Goal: Transaction & Acquisition: Purchase product/service

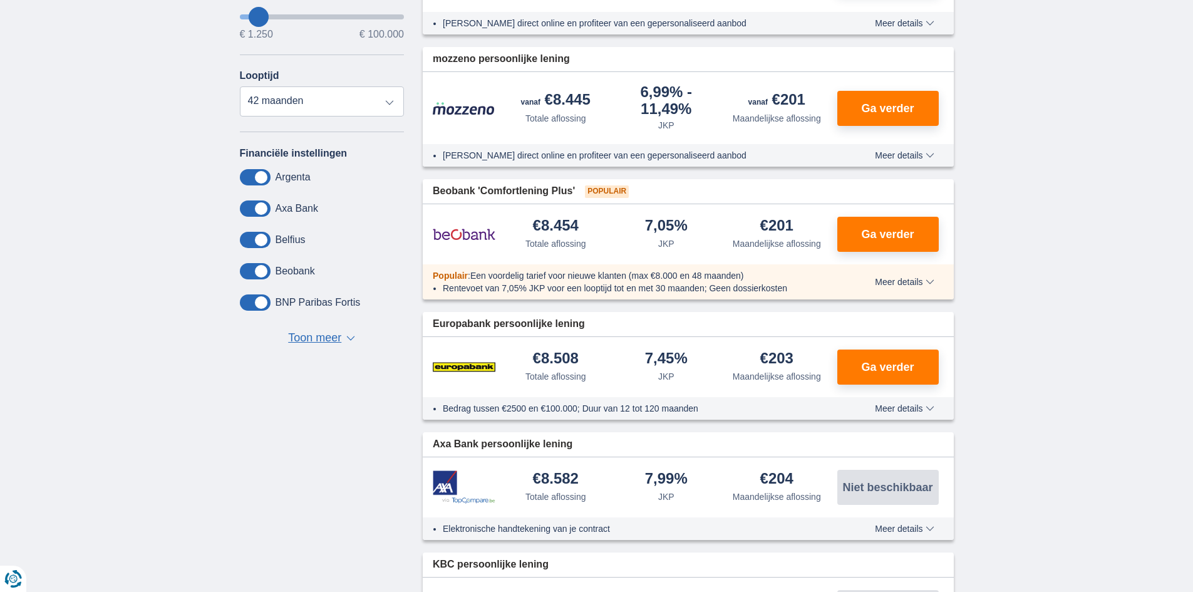
scroll to position [376, 0]
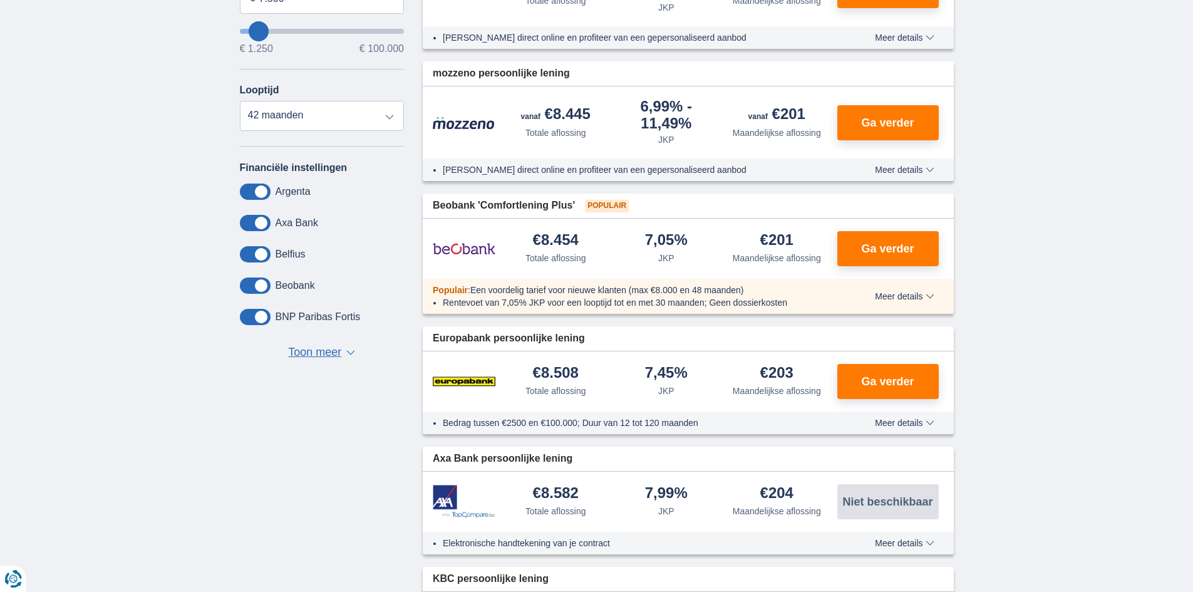
type input "6.250"
type input "6250"
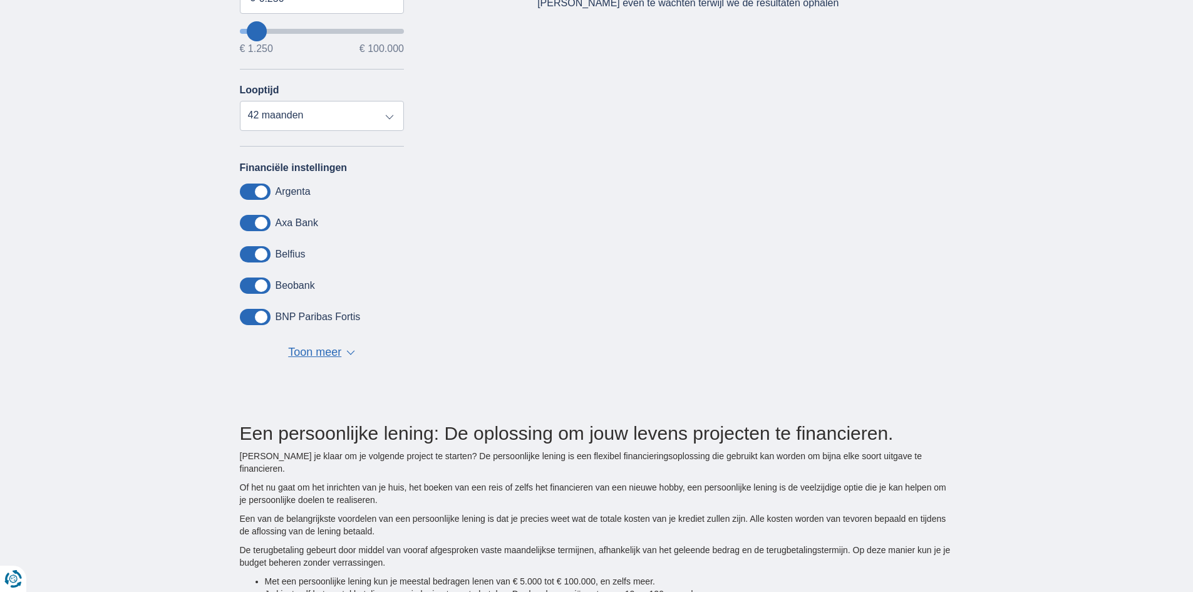
type input "5.250"
type input "5250"
select select "36"
type input "4250"
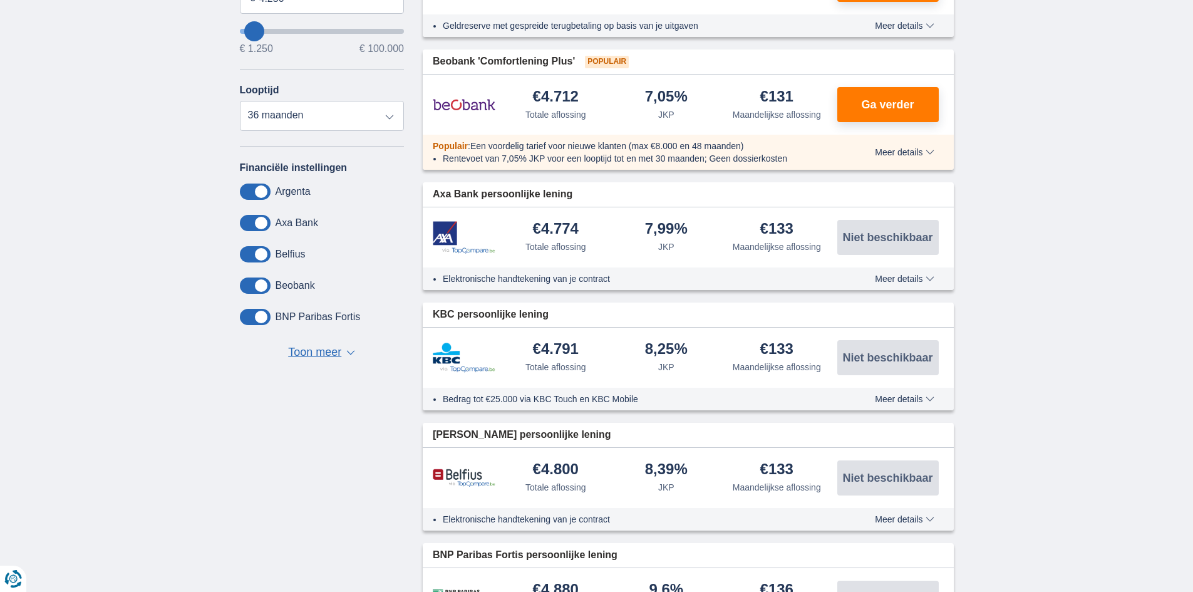
type input "2.250"
type input "2250"
select select "24"
type input "3.250"
type input "3250"
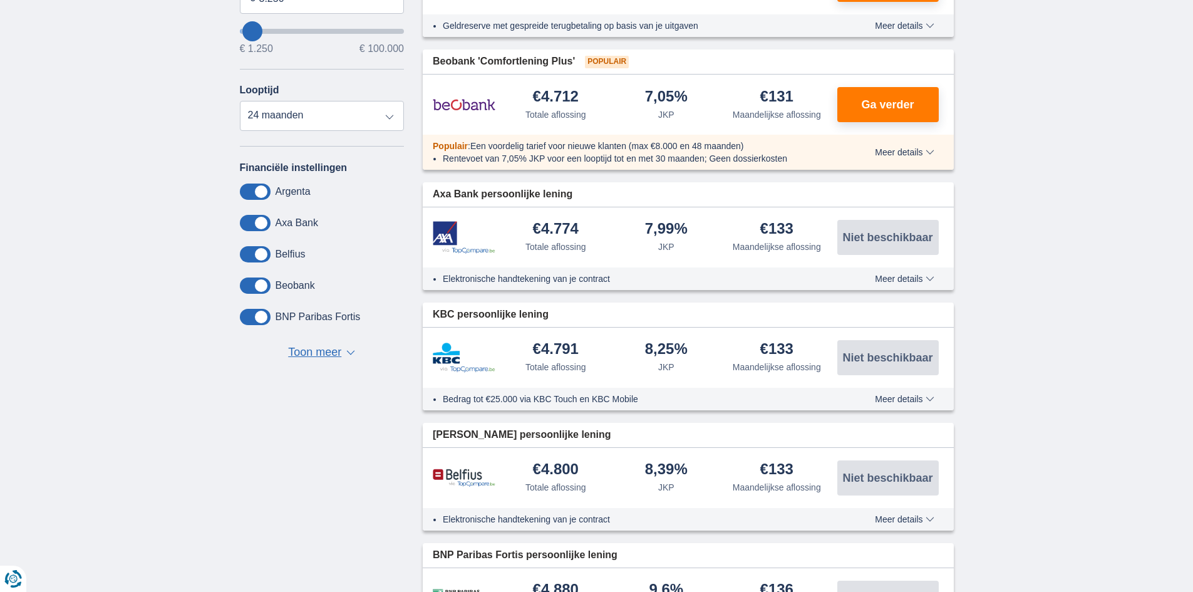
select select "30"
type input "2.250"
type input "2250"
select select "24"
type input "1.250"
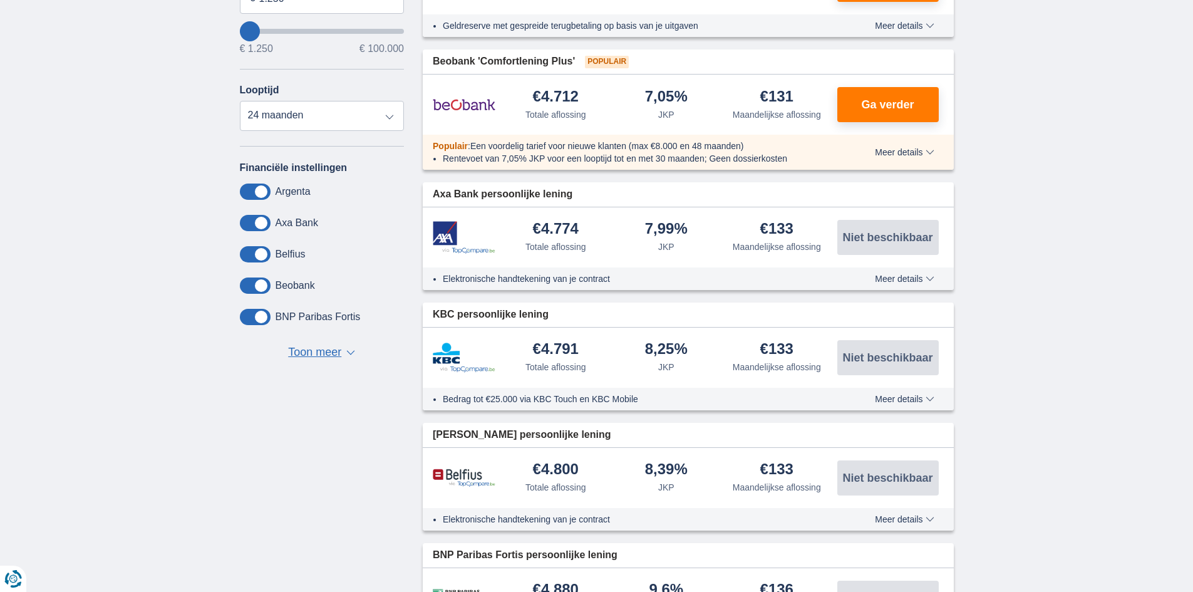
type input "1250"
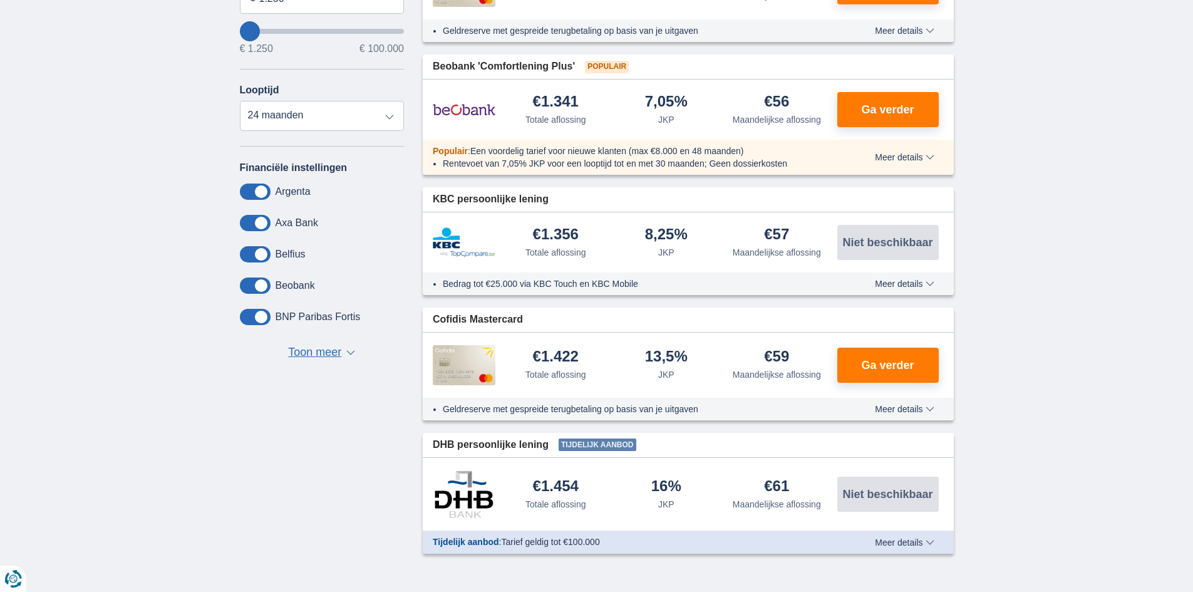
type input "2.250"
type input "2250"
type input "3.250"
type input "3250"
select select "30"
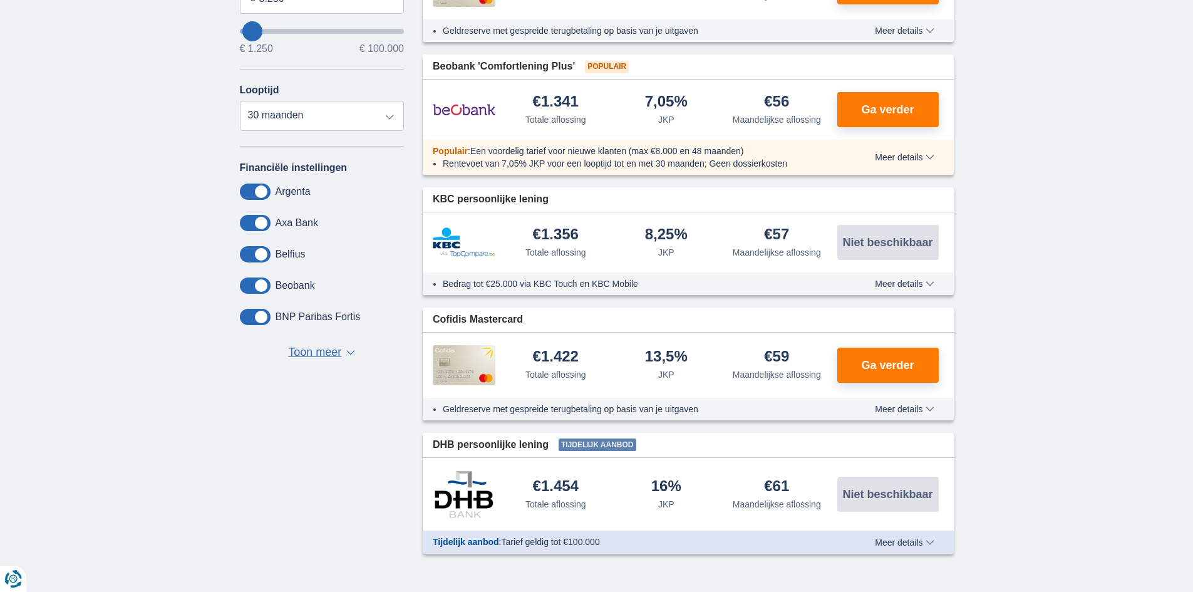
type input "3250"
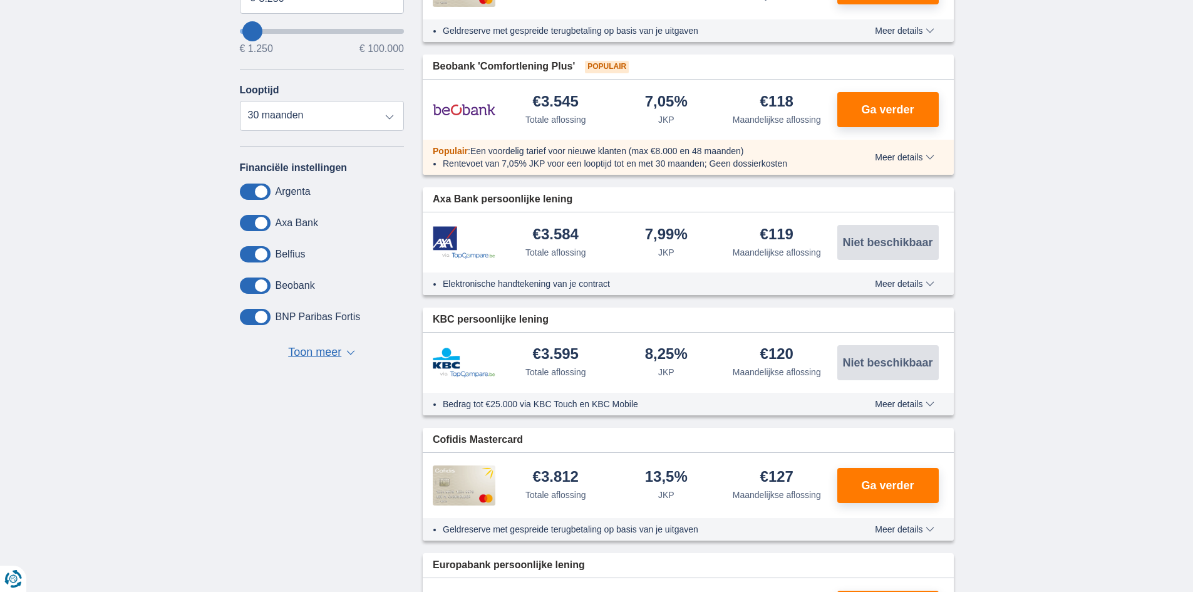
type input "6.250"
type input "6250"
type input "7.250"
type input "8250"
type input "8.250"
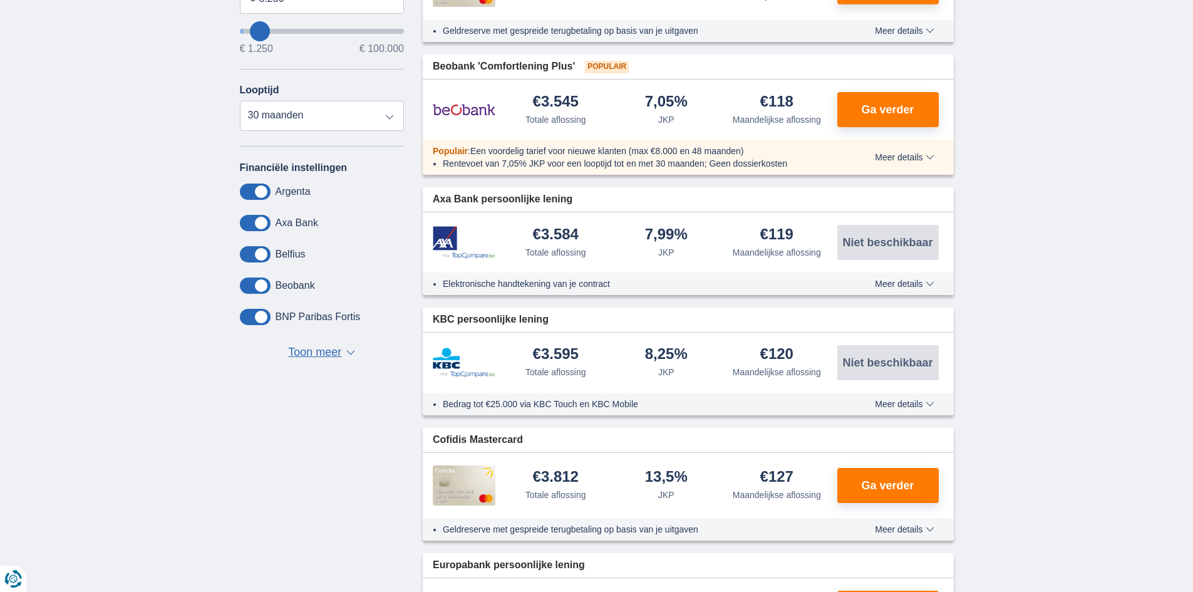
select select "48"
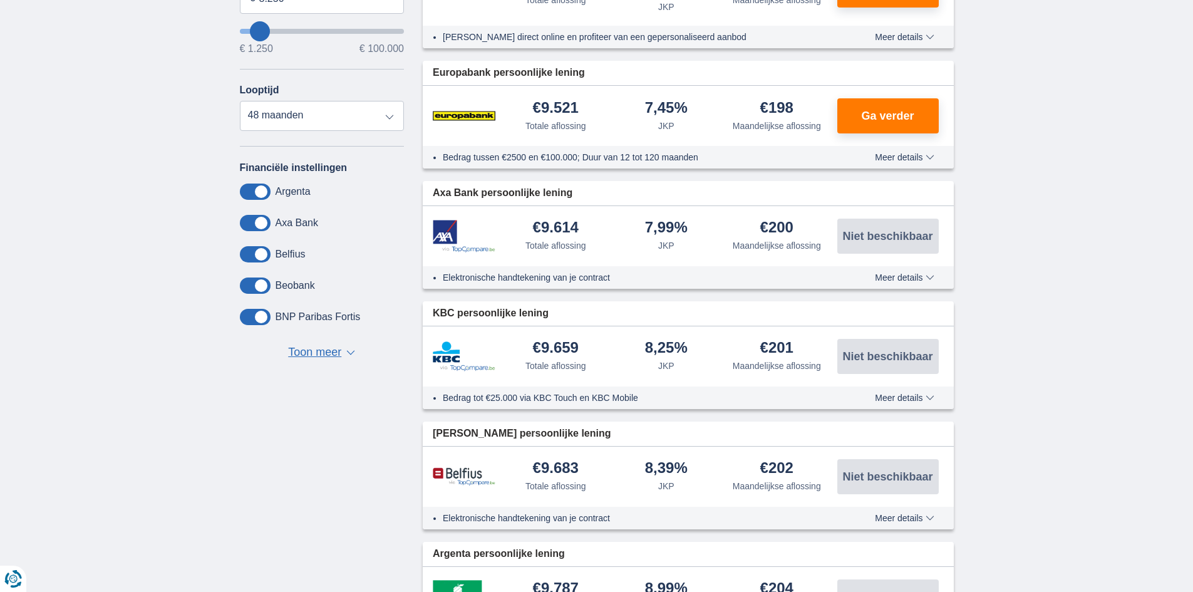
type input "9.250"
type input "9250"
type input "10.250"
type input "10250"
select select "60"
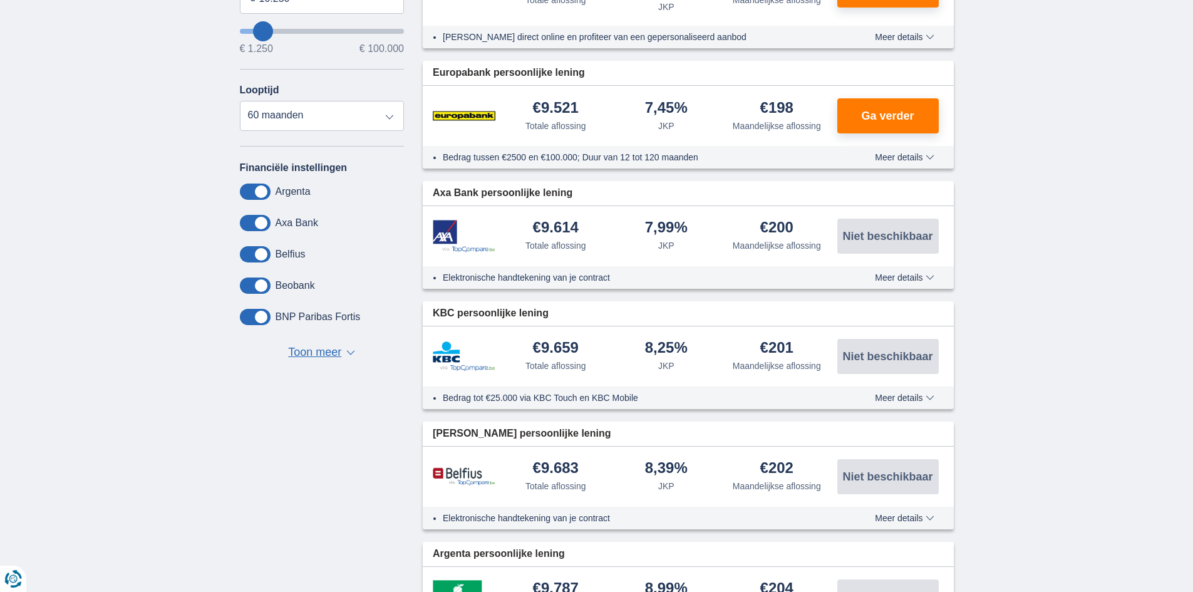
type input "10250"
type input "12.250"
type input "12250"
type input "13.250"
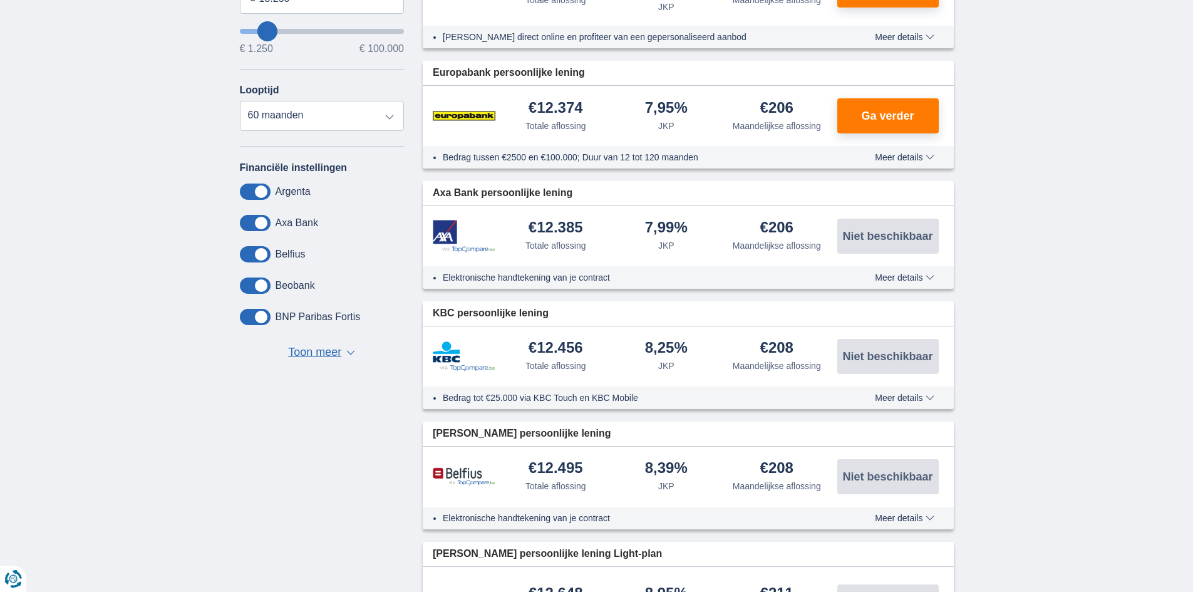
type input "14250"
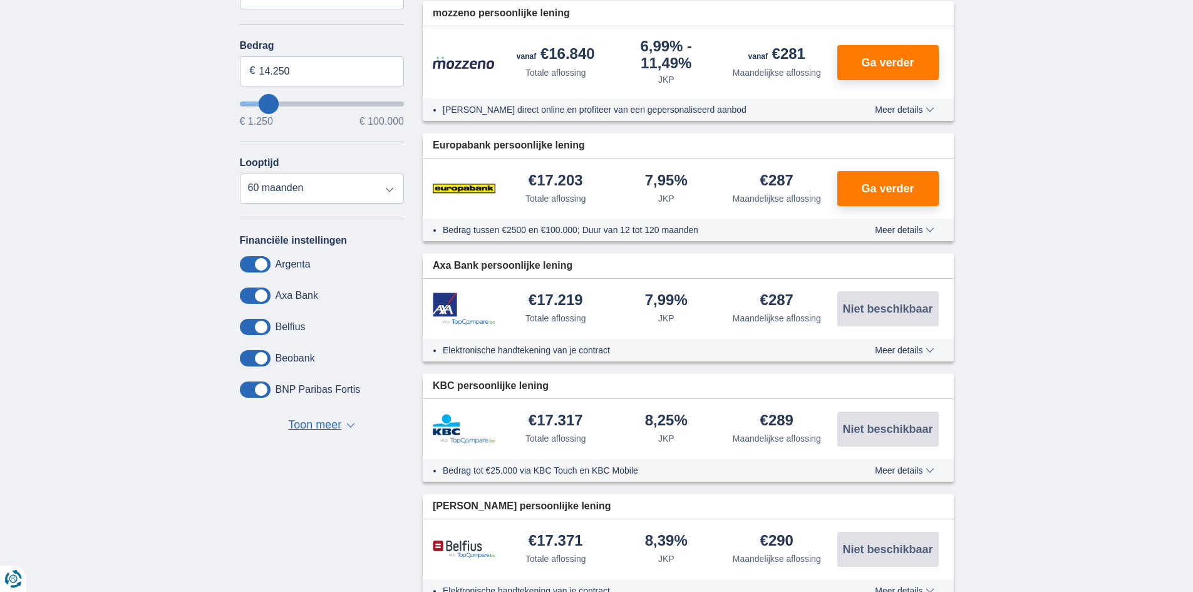
scroll to position [250, 0]
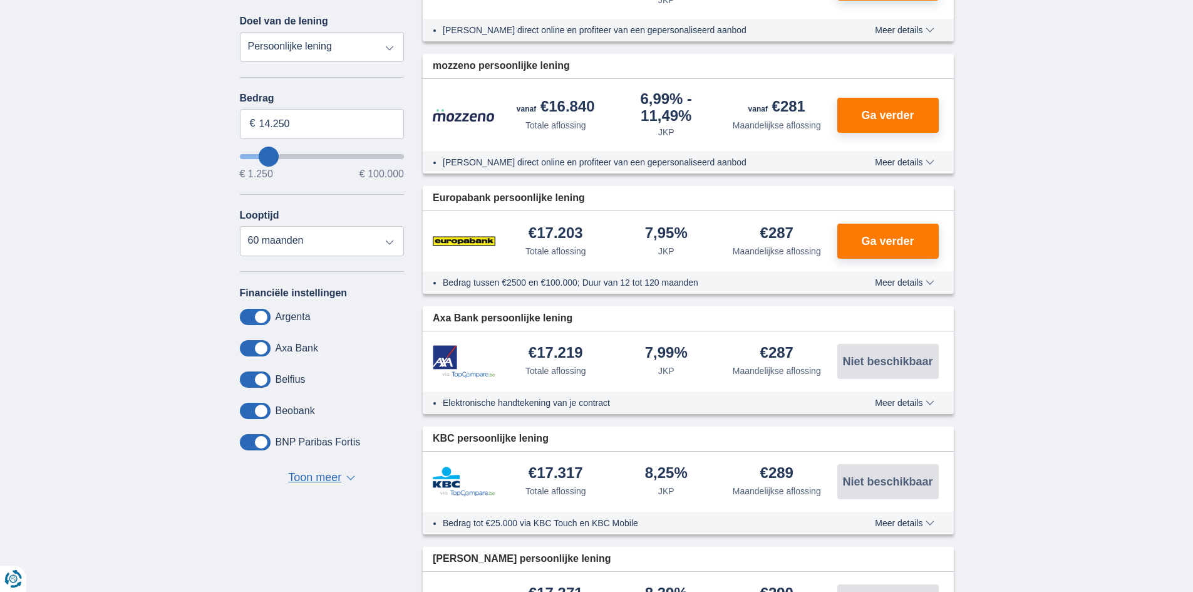
type input "12.250"
type input "12250"
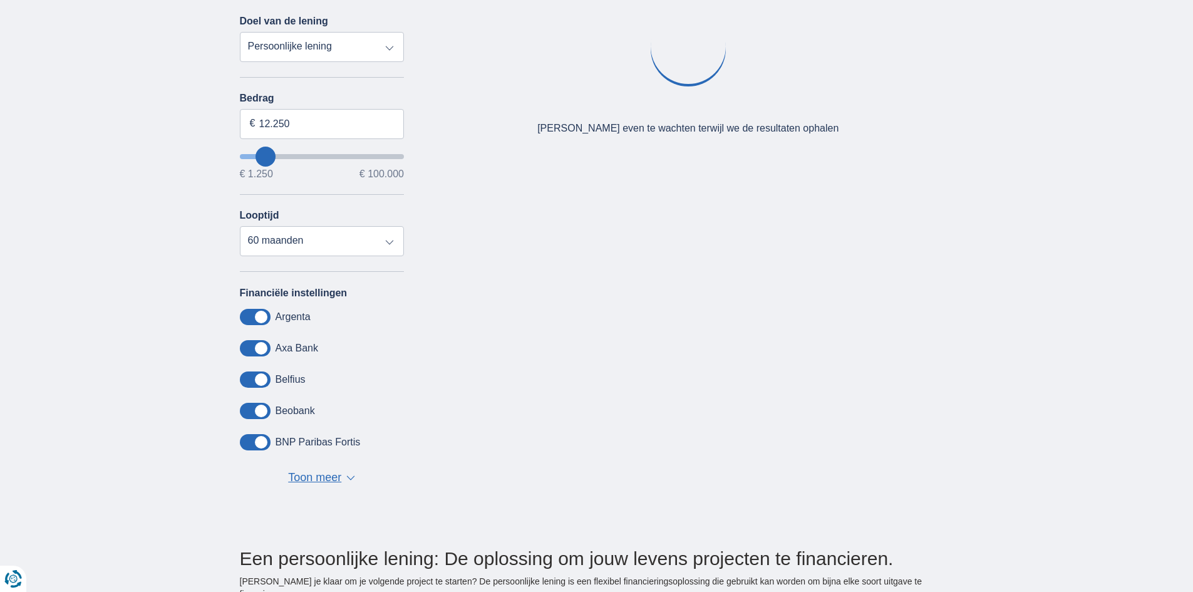
type input "11.250"
type input "10250"
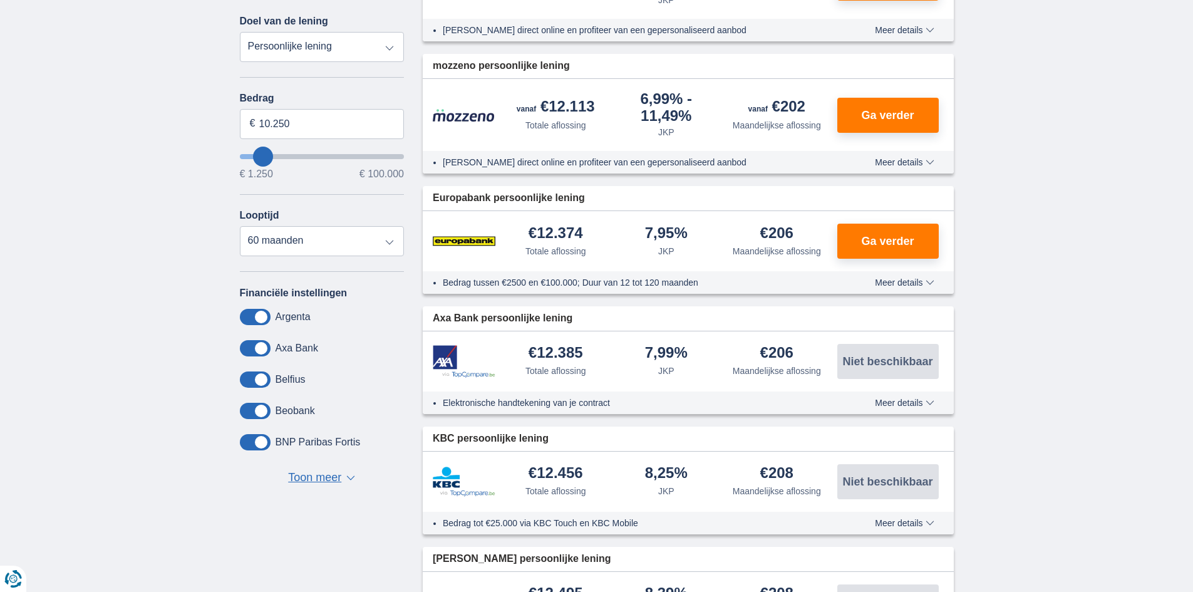
type input "5.250"
type input "5250"
select select "36"
type input "6.250"
type input "7250"
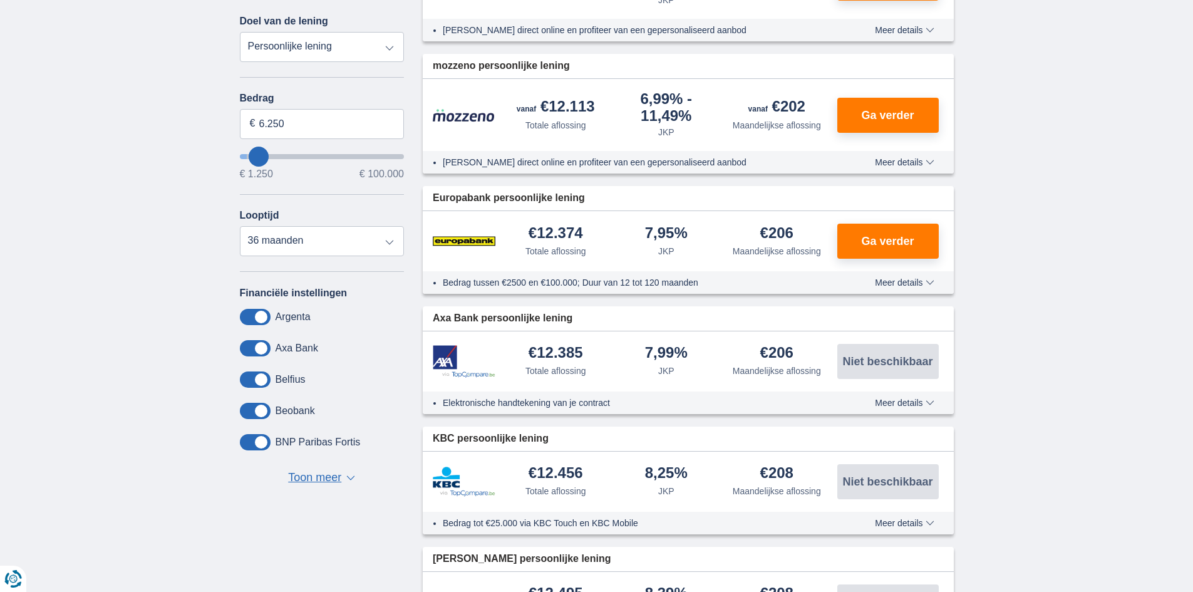
type input "7.250"
select select "42"
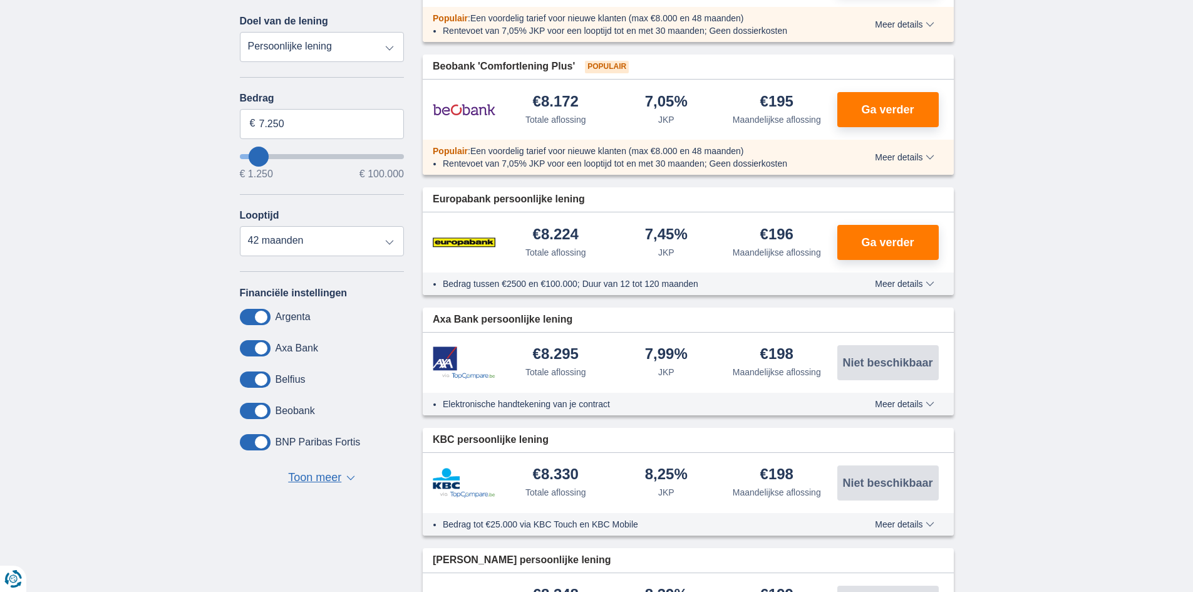
type input "5.250"
type input "5250"
select select "36"
type input "3250"
type input "3.250"
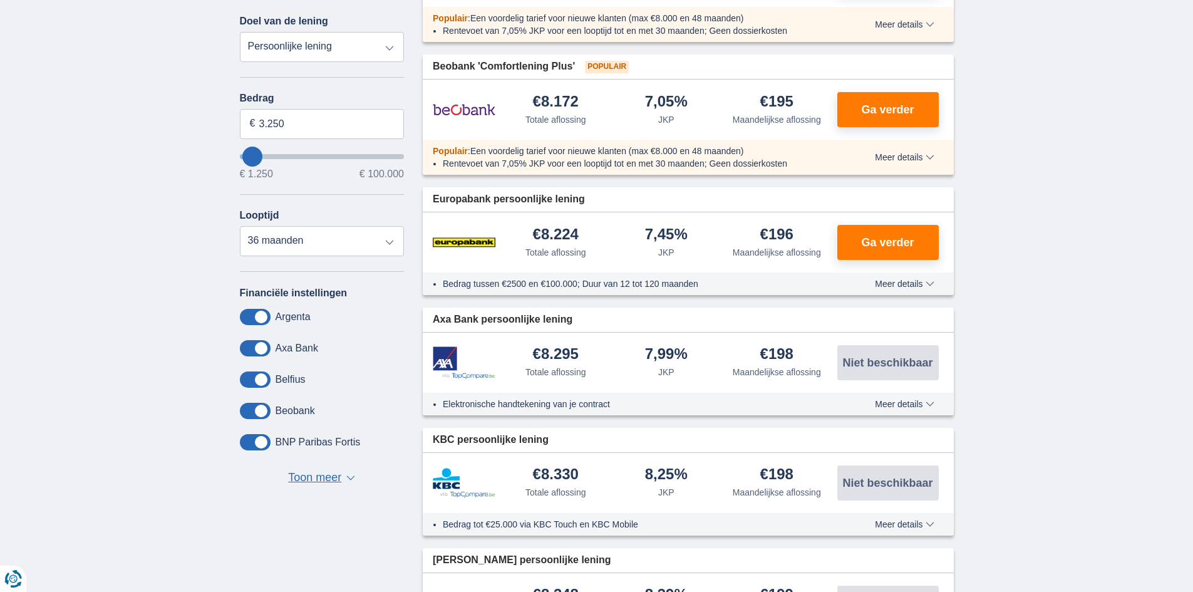
select select "30"
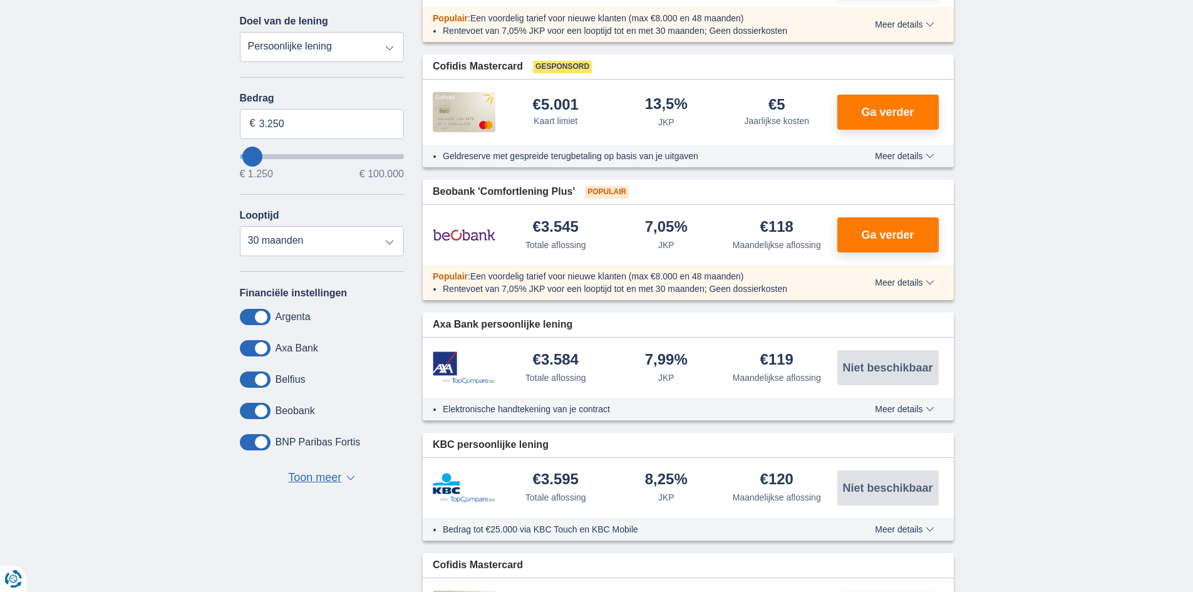
type input "2.250"
type input "2250"
select select "24"
type input "2250"
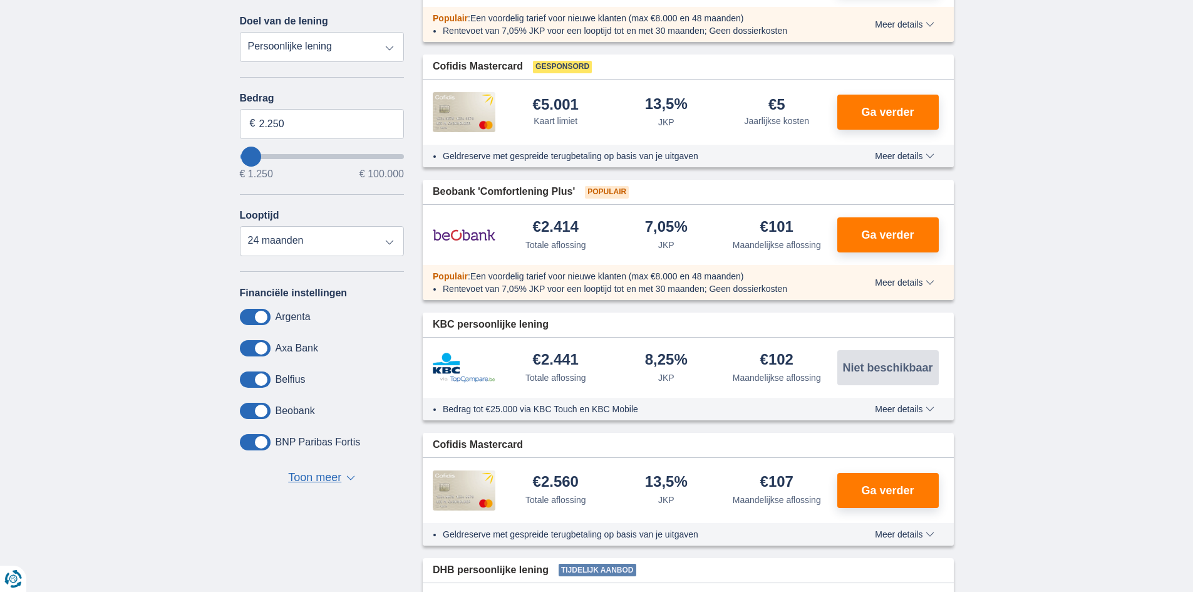
type input "1.250"
type input "1250"
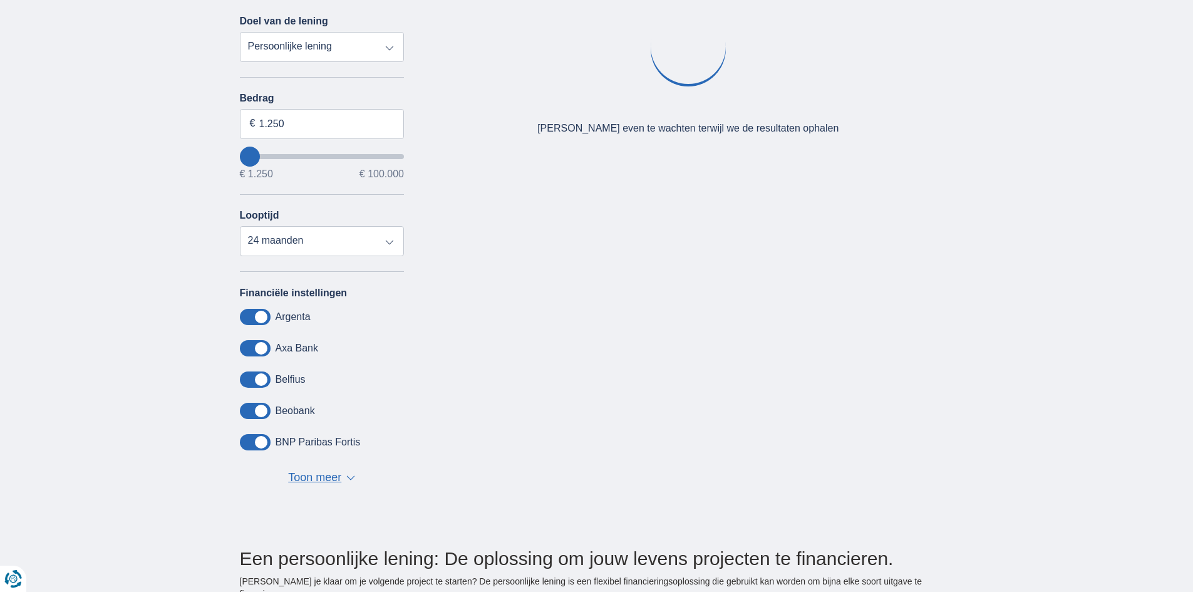
type input "2.250"
type input "5250"
type input "5.250"
select select "36"
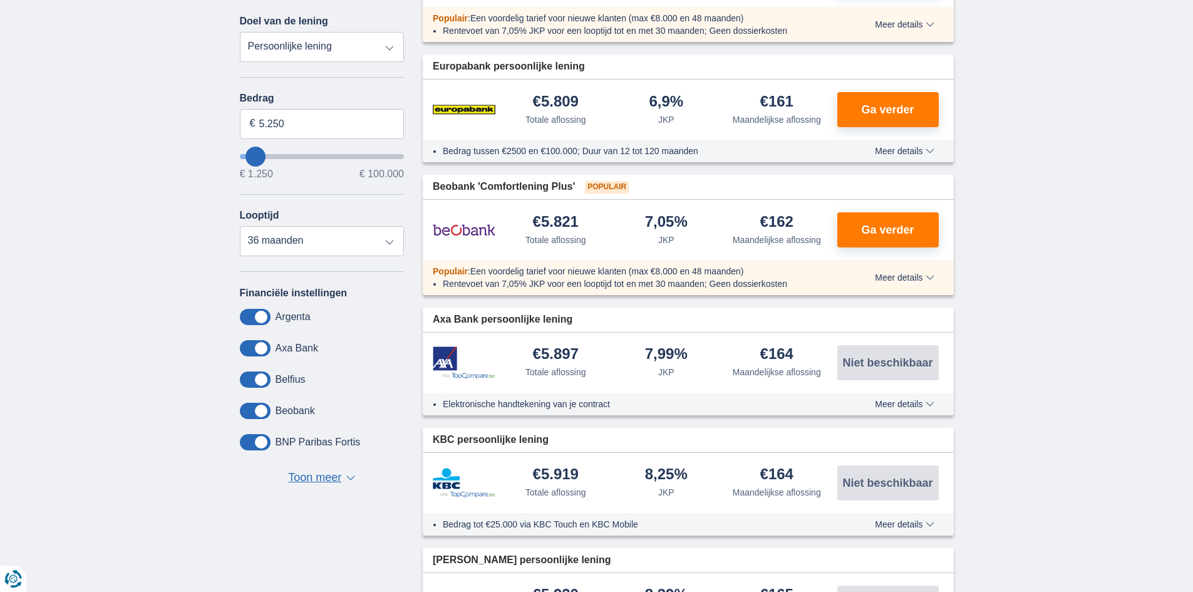
type input "6.250"
type input "6250"
type input "7.250"
type input "8250"
type input "8.250"
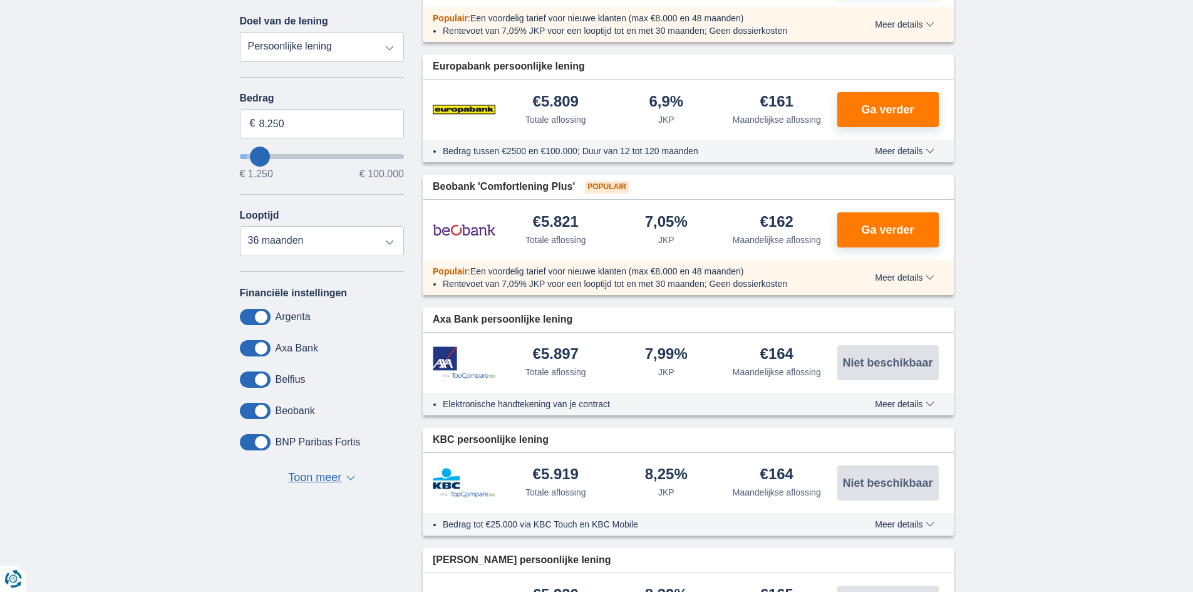
select select "48"
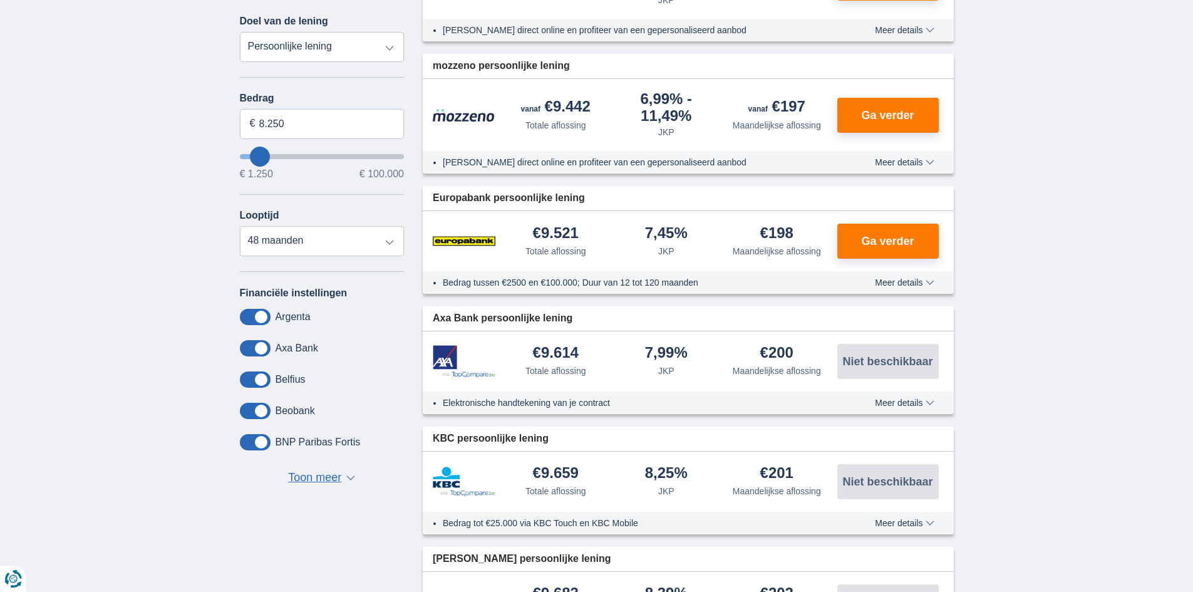
type input "6.250"
type input "6250"
select select "42"
type input "5.250"
type input "5250"
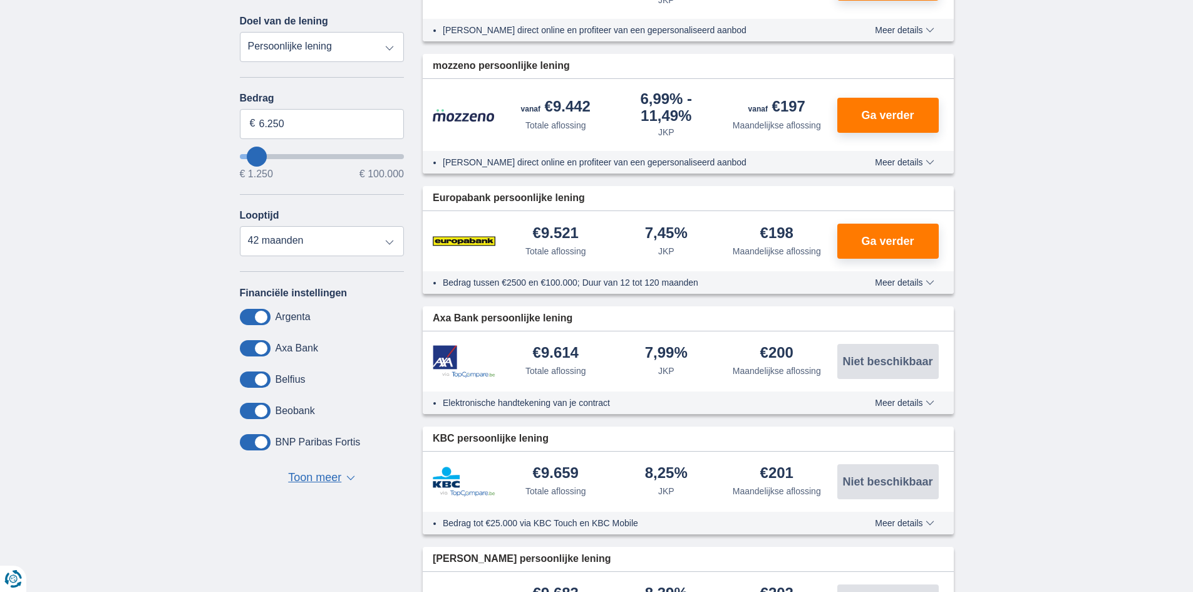
select select "36"
type input "5250"
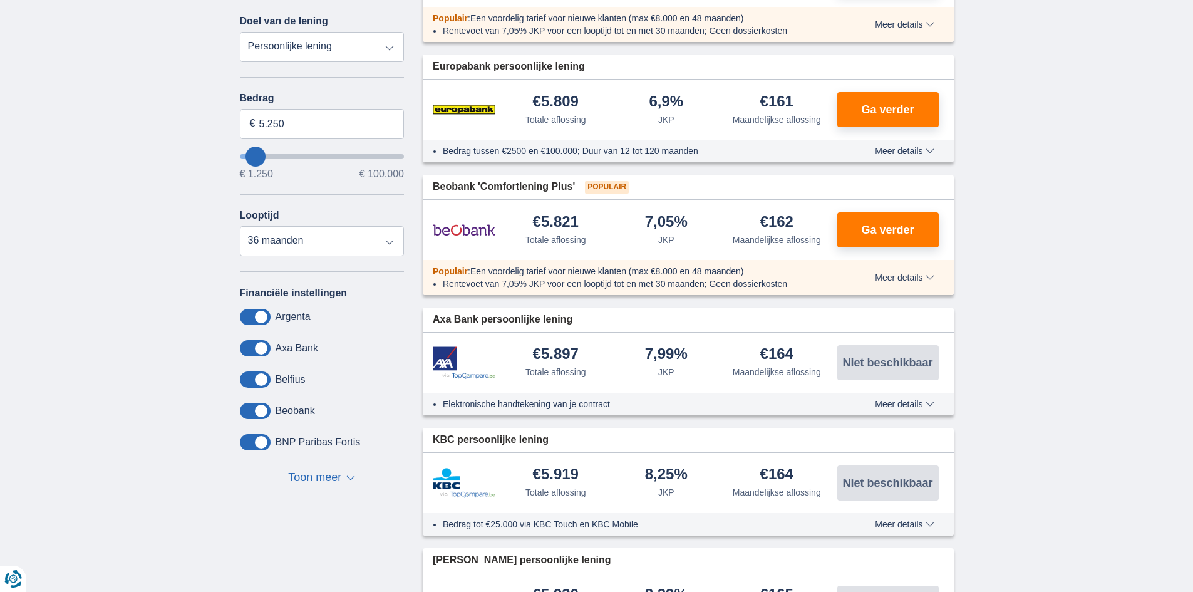
type input "4.250"
type input "4250"
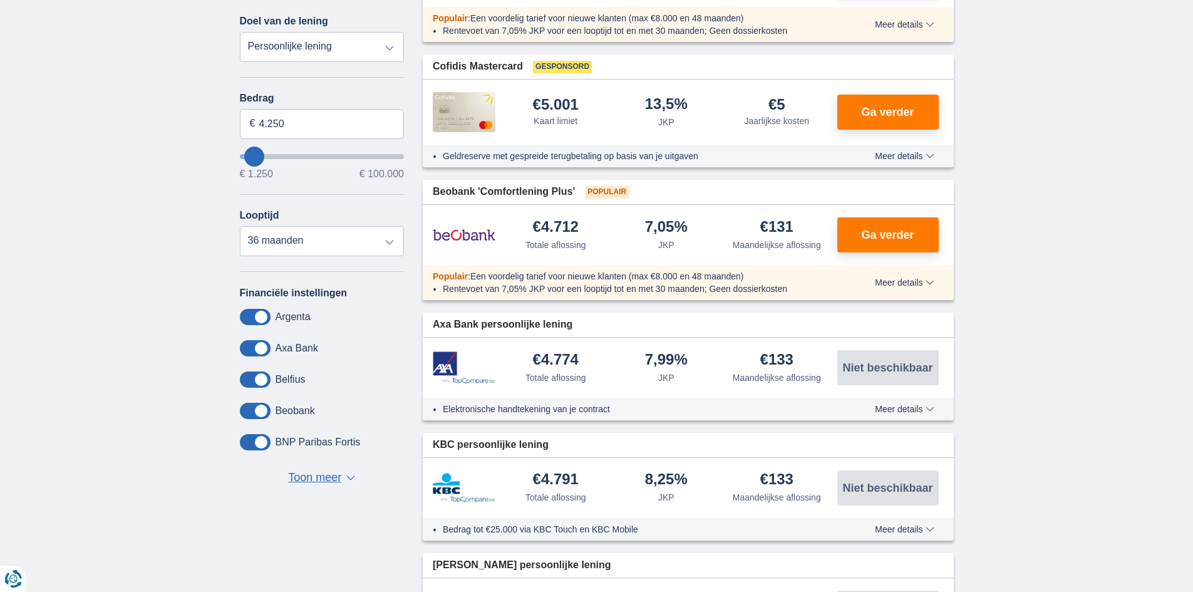
type input "2.250"
type input "2250"
select select "24"
type input "1250"
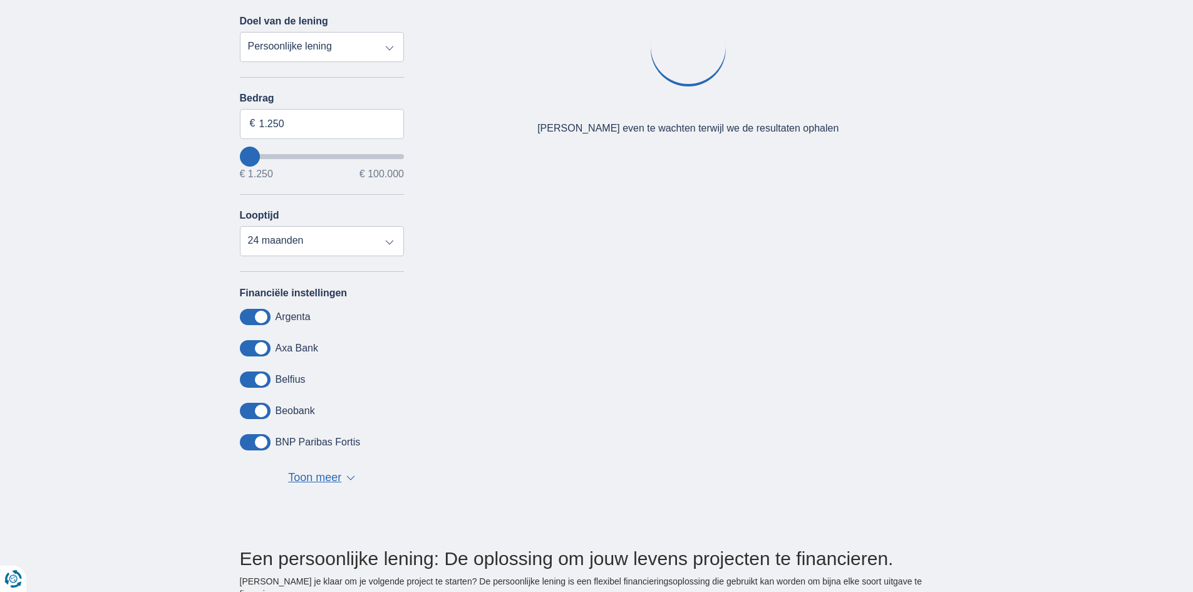
type input "2.250"
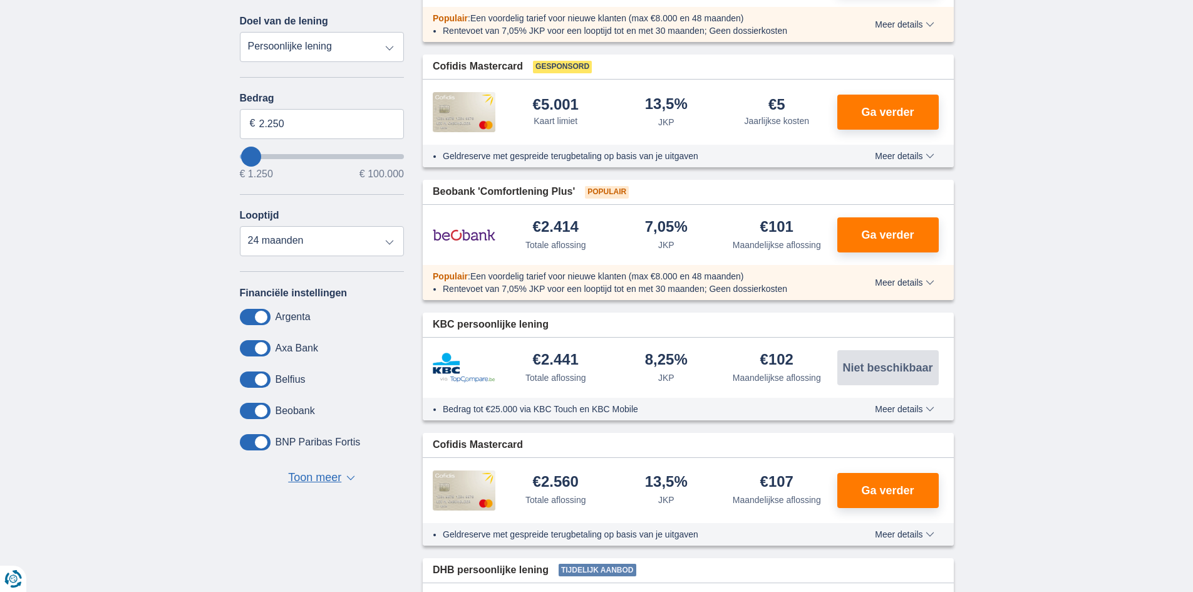
type input "2250"
click at [268, 405] on span at bounding box center [255, 411] width 31 height 16
click at [0, 0] on input "checkbox" at bounding box center [0, 0] width 0 height 0
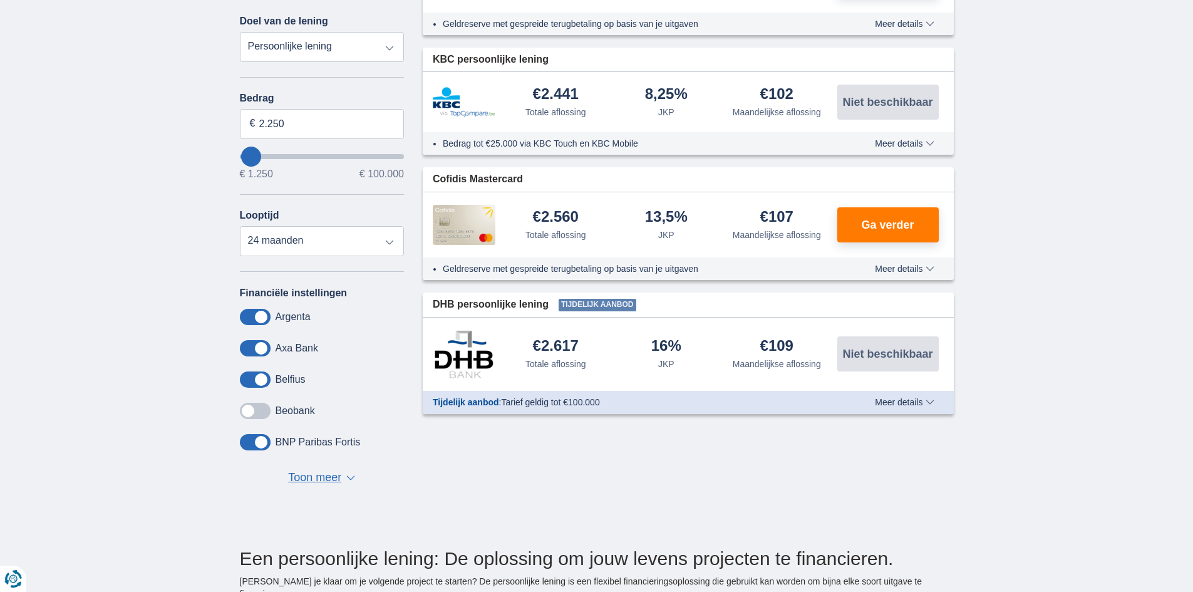
drag, startPoint x: 260, startPoint y: 403, endPoint x: 270, endPoint y: 412, distance: 13.3
click at [270, 412] on span at bounding box center [255, 411] width 31 height 16
click at [0, 0] on input "checkbox" at bounding box center [0, 0] width 0 height 0
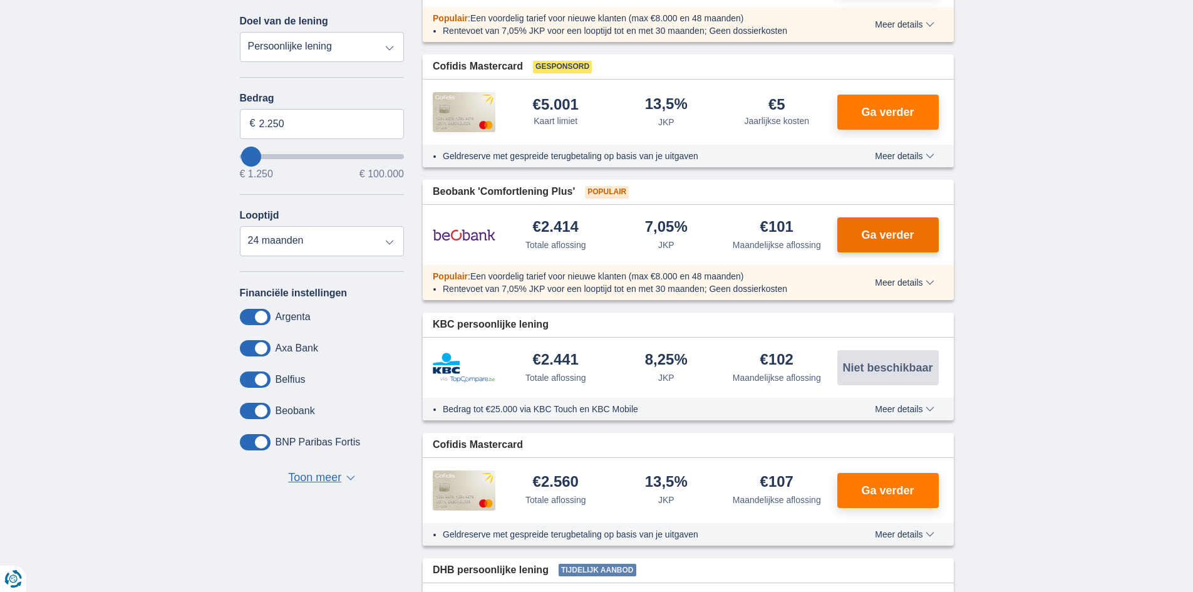
click at [884, 231] on span "Ga verder" at bounding box center [887, 234] width 53 height 11
